Goal: Use online tool/utility: Use online tool/utility

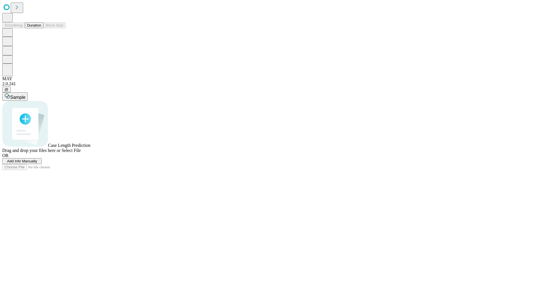
click at [41, 28] on button "Duration" at bounding box center [34, 25] width 19 height 6
click at [25, 95] on span "Sample" at bounding box center [17, 97] width 15 height 5
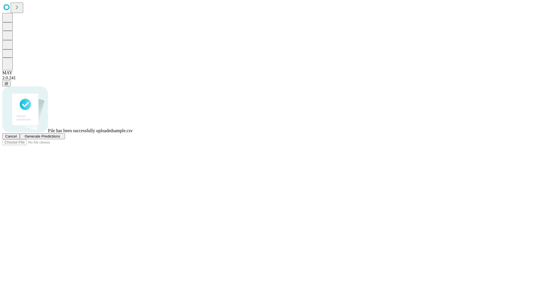
click at [60, 138] on span "Generate Predictions" at bounding box center [42, 136] width 35 height 4
